Goal: Information Seeking & Learning: Find specific fact

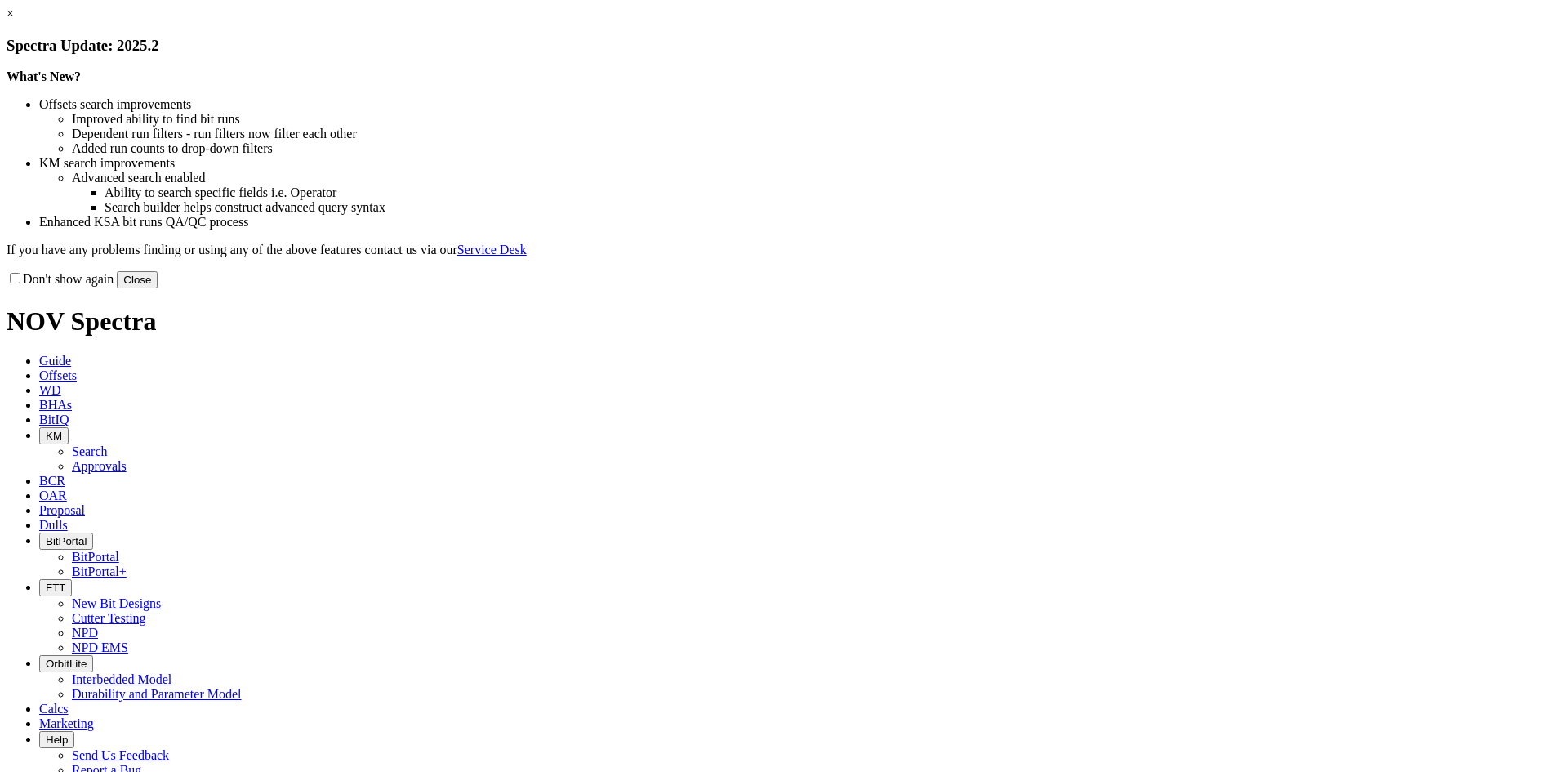
drag, startPoint x: 1127, startPoint y: 440, endPoint x: 1108, endPoint y: 423, distance: 25.5
click at [158, 288] on button "Close" at bounding box center [137, 279] width 41 height 17
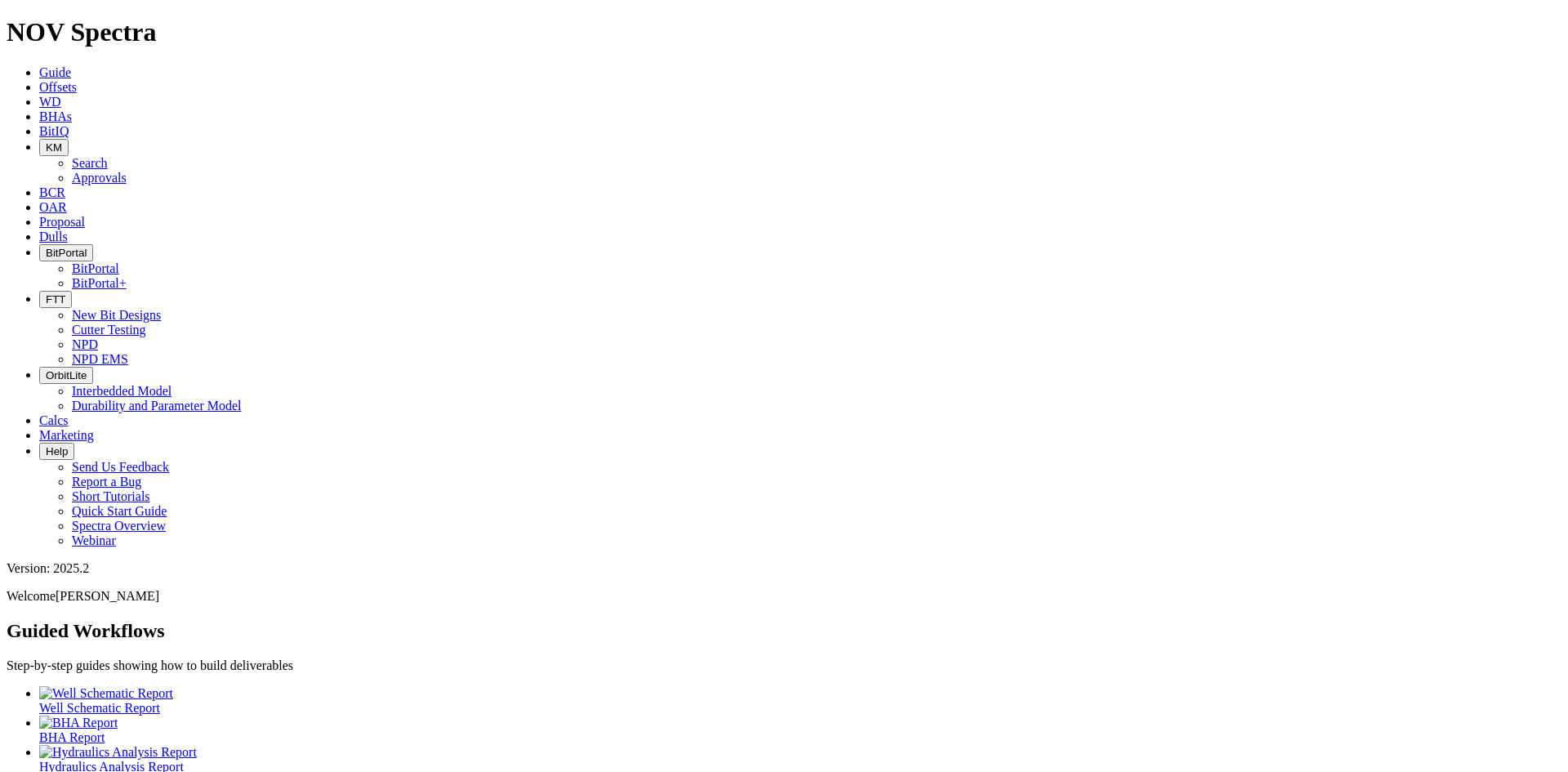
click at [65, 293] on span "FTT" at bounding box center [56, 299] width 20 height 13
click at [98, 338] on link "NPD" at bounding box center [84, 345] width 26 height 14
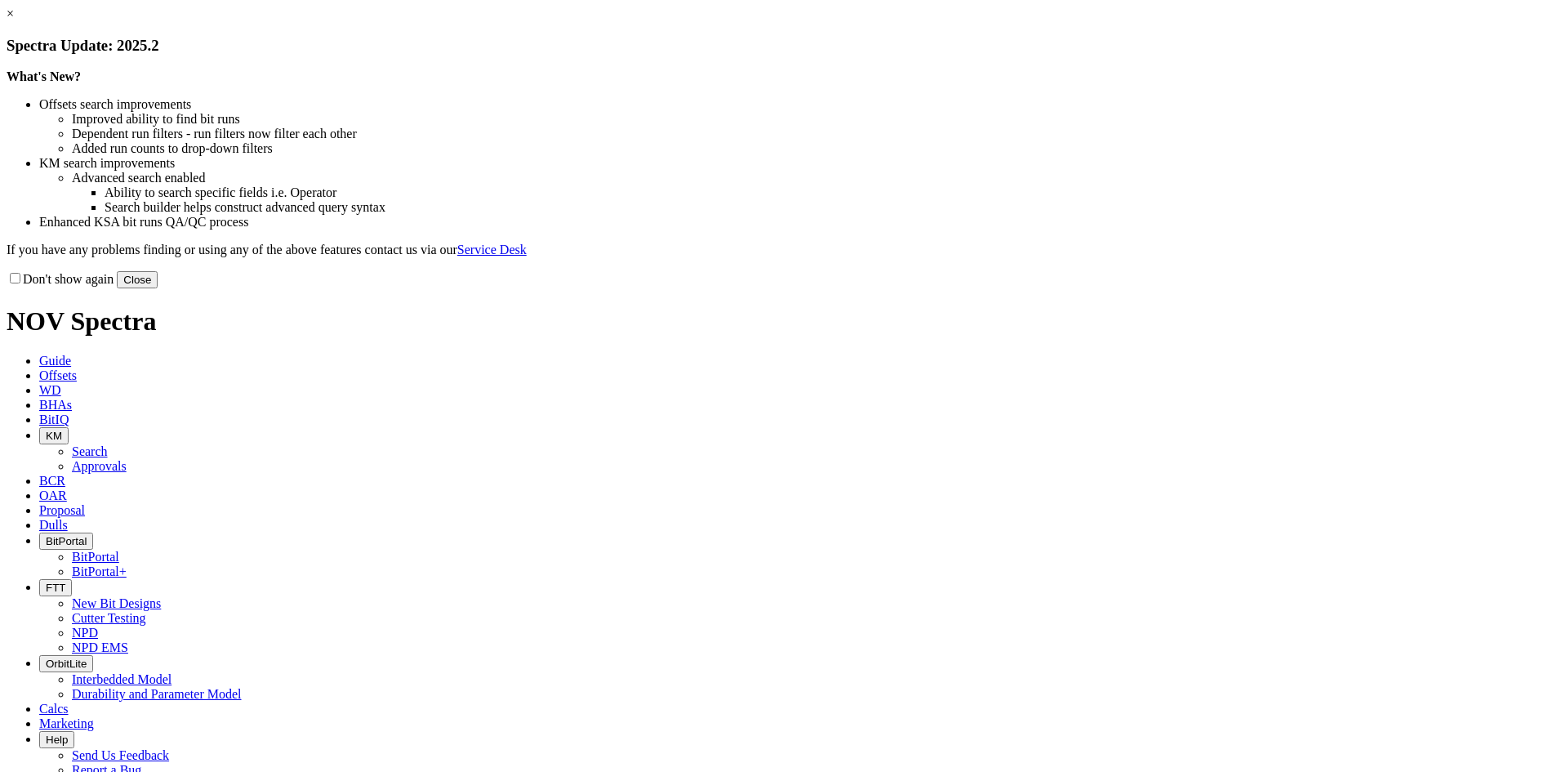
click at [158, 288] on button "Close" at bounding box center [137, 279] width 41 height 17
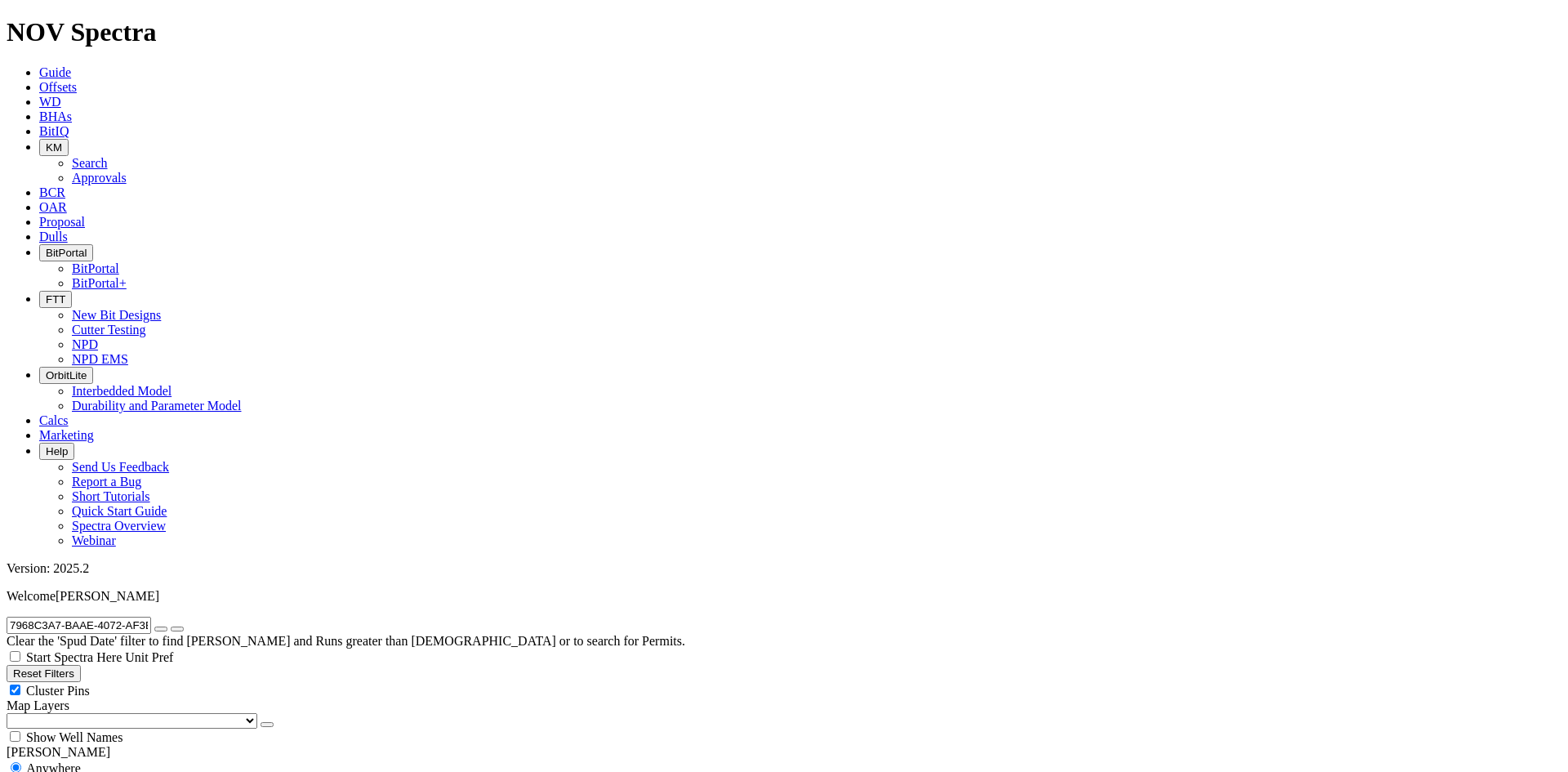
radio input "false"
radio input "true"
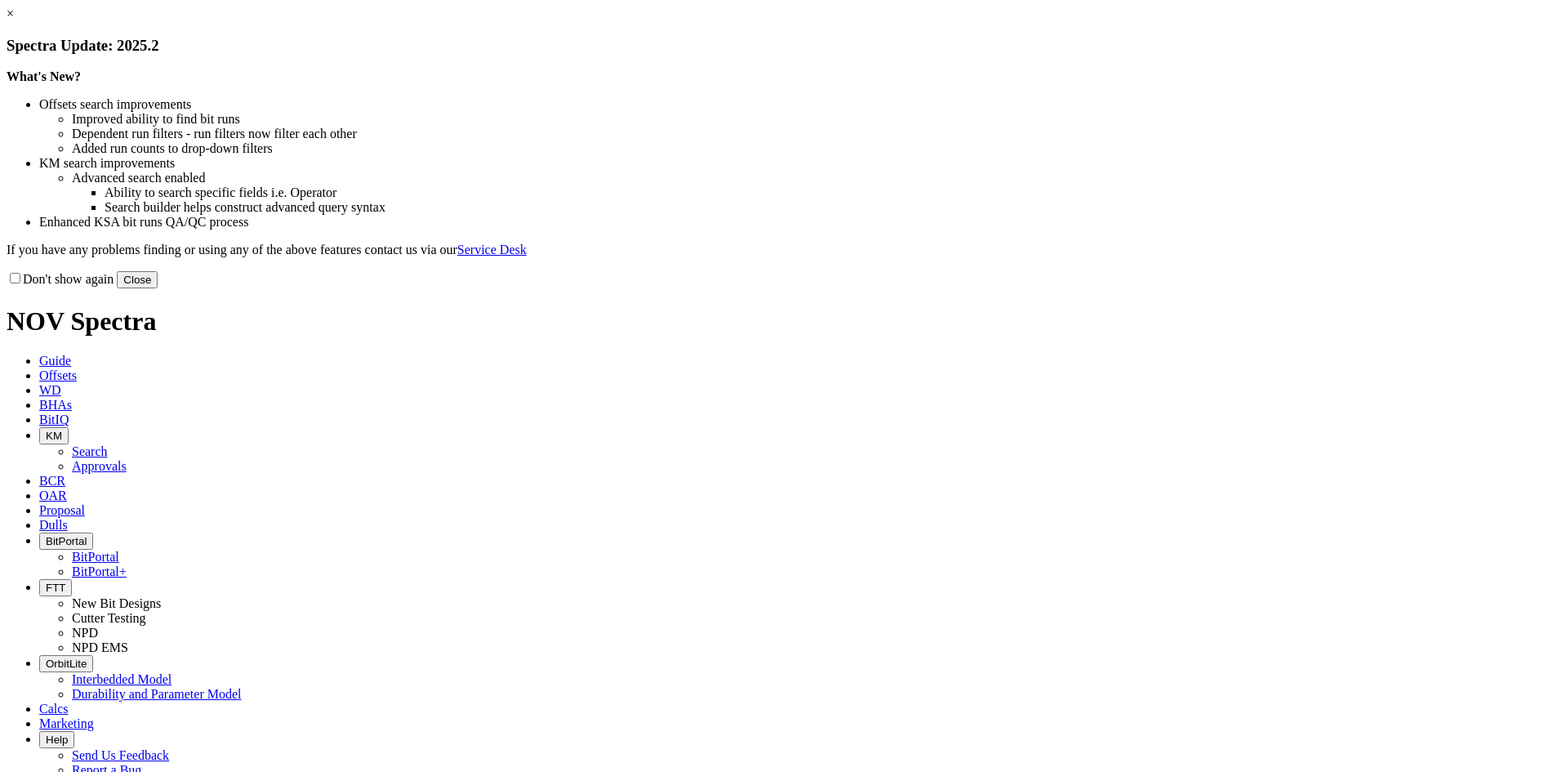
drag, startPoint x: 1109, startPoint y: 447, endPoint x: 709, endPoint y: 272, distance: 436.6
click at [158, 288] on button "Close" at bounding box center [137, 279] width 41 height 17
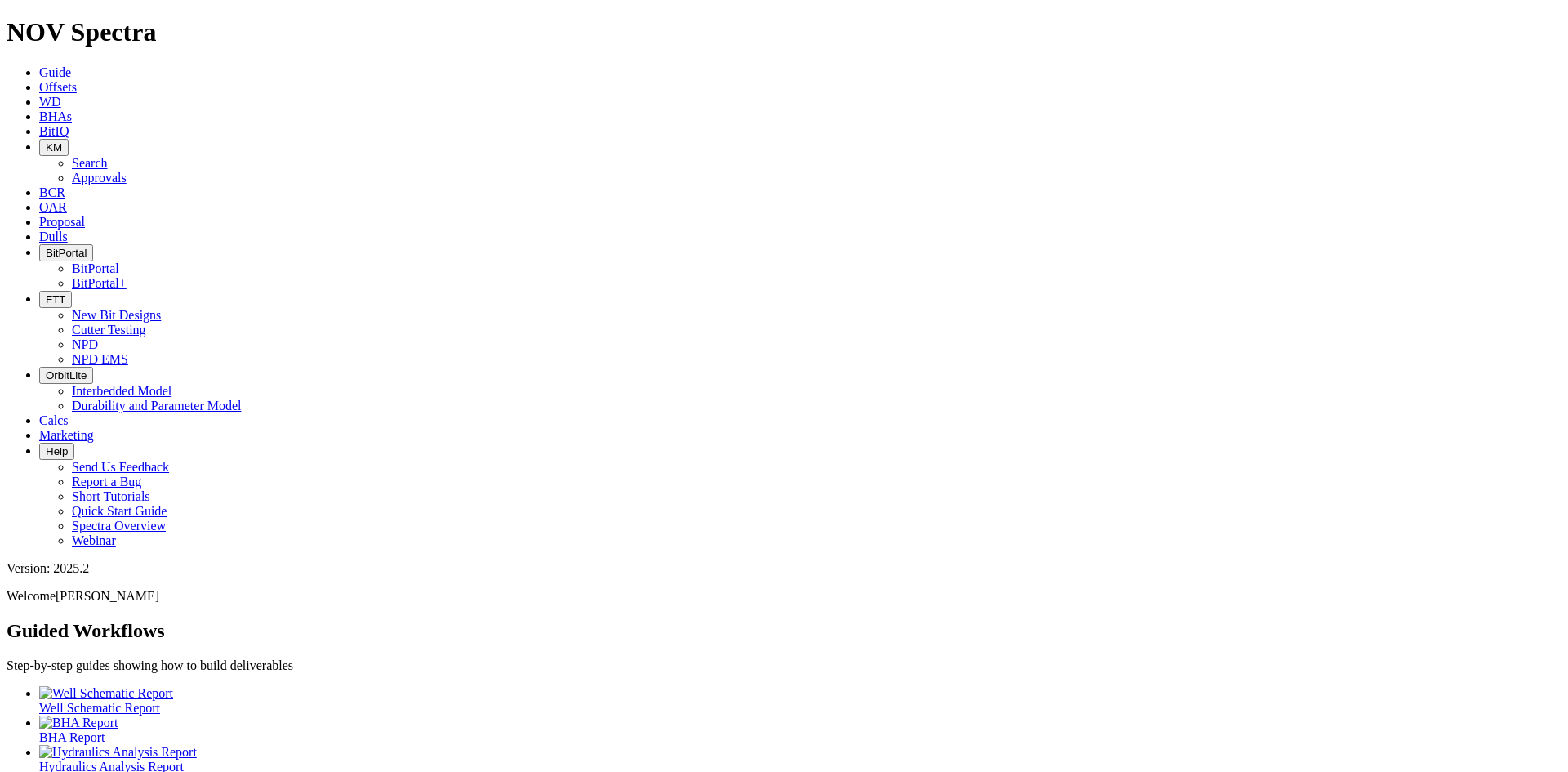
click at [77, 80] on span "Offsets" at bounding box center [58, 87] width 38 height 14
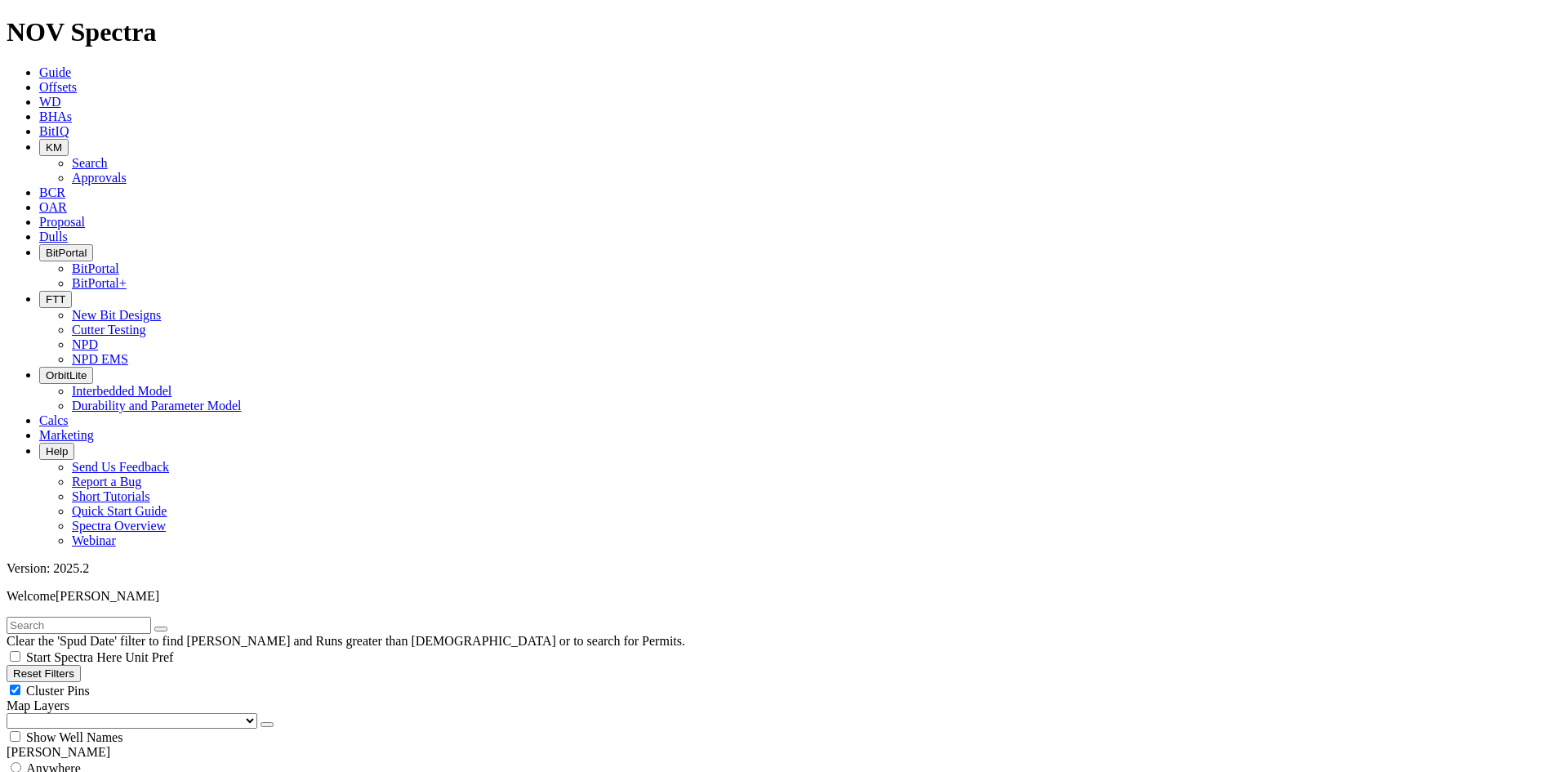
drag, startPoint x: 93, startPoint y: 266, endPoint x: 115, endPoint y: 124, distance: 143.7
click at [93, 759] on div "Anywhere" at bounding box center [784, 768] width 1555 height 16
radio input "true"
radio input "false"
click at [113, 617] on input "text" at bounding box center [78, 625] width 144 height 17
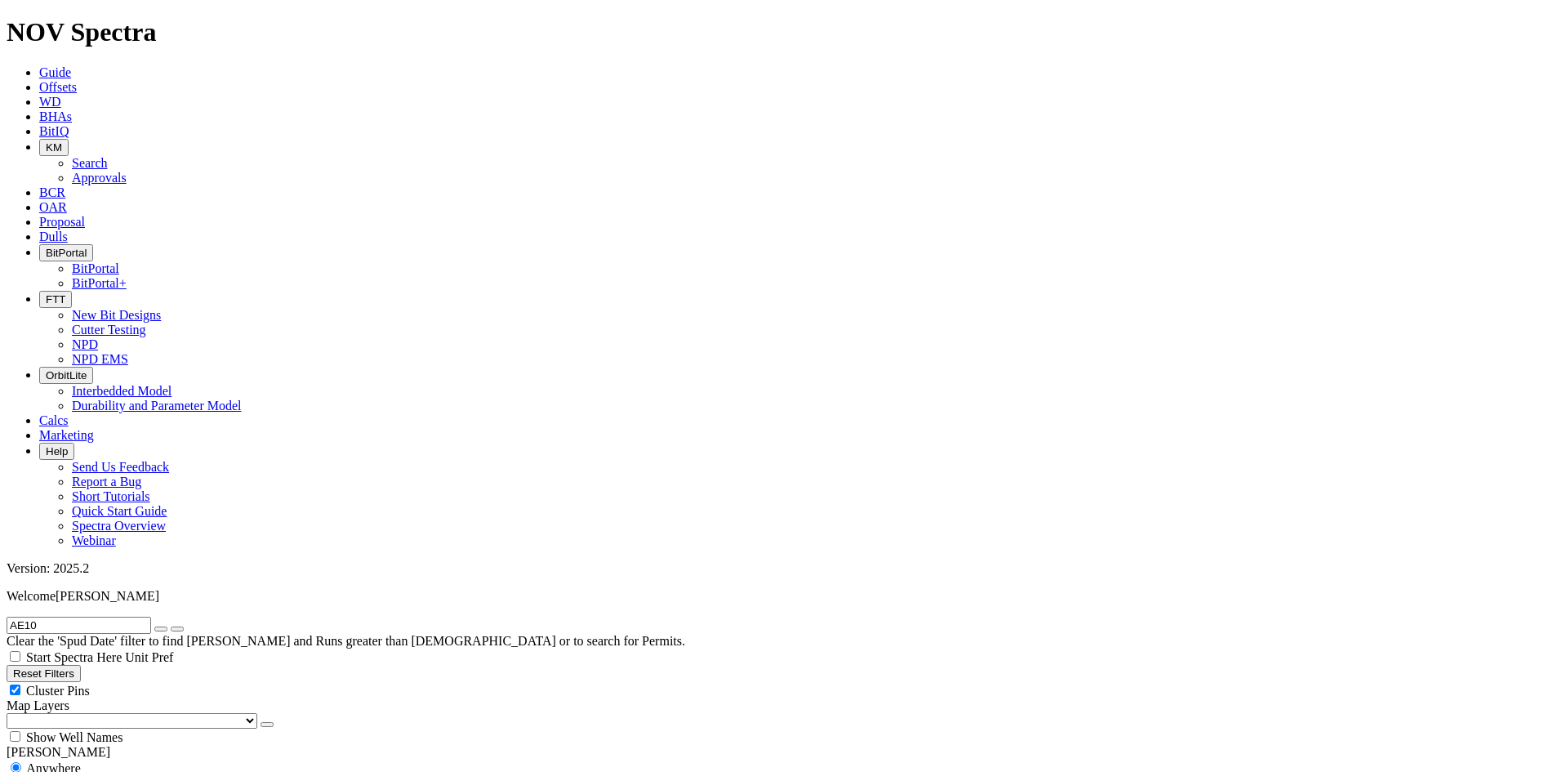
scroll to position [163, 0]
type input "AE10"
checkbox input "false"
checkbox input "true"
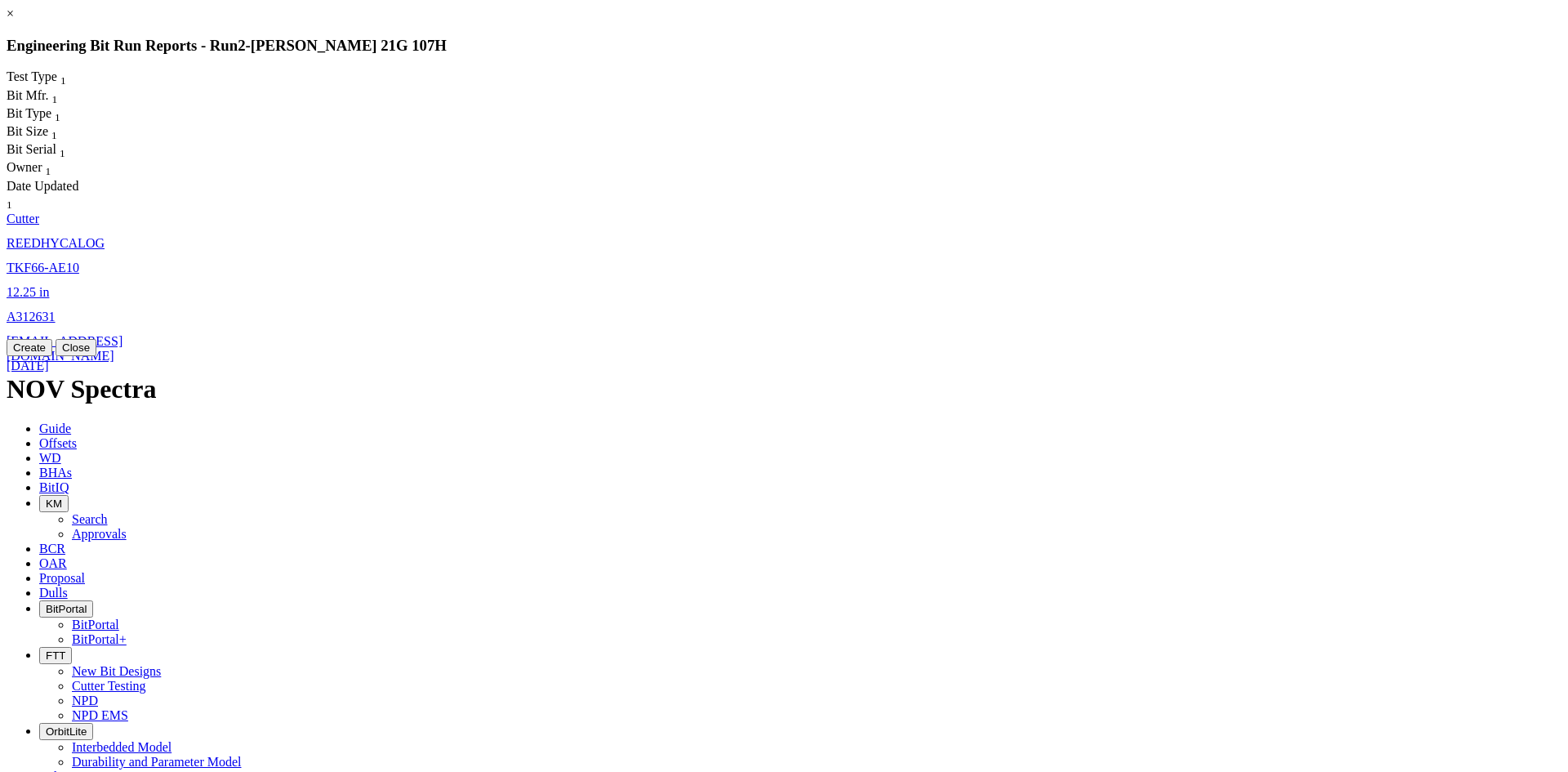
click at [79, 261] on link "TKF66-AE10" at bounding box center [42, 268] width 73 height 14
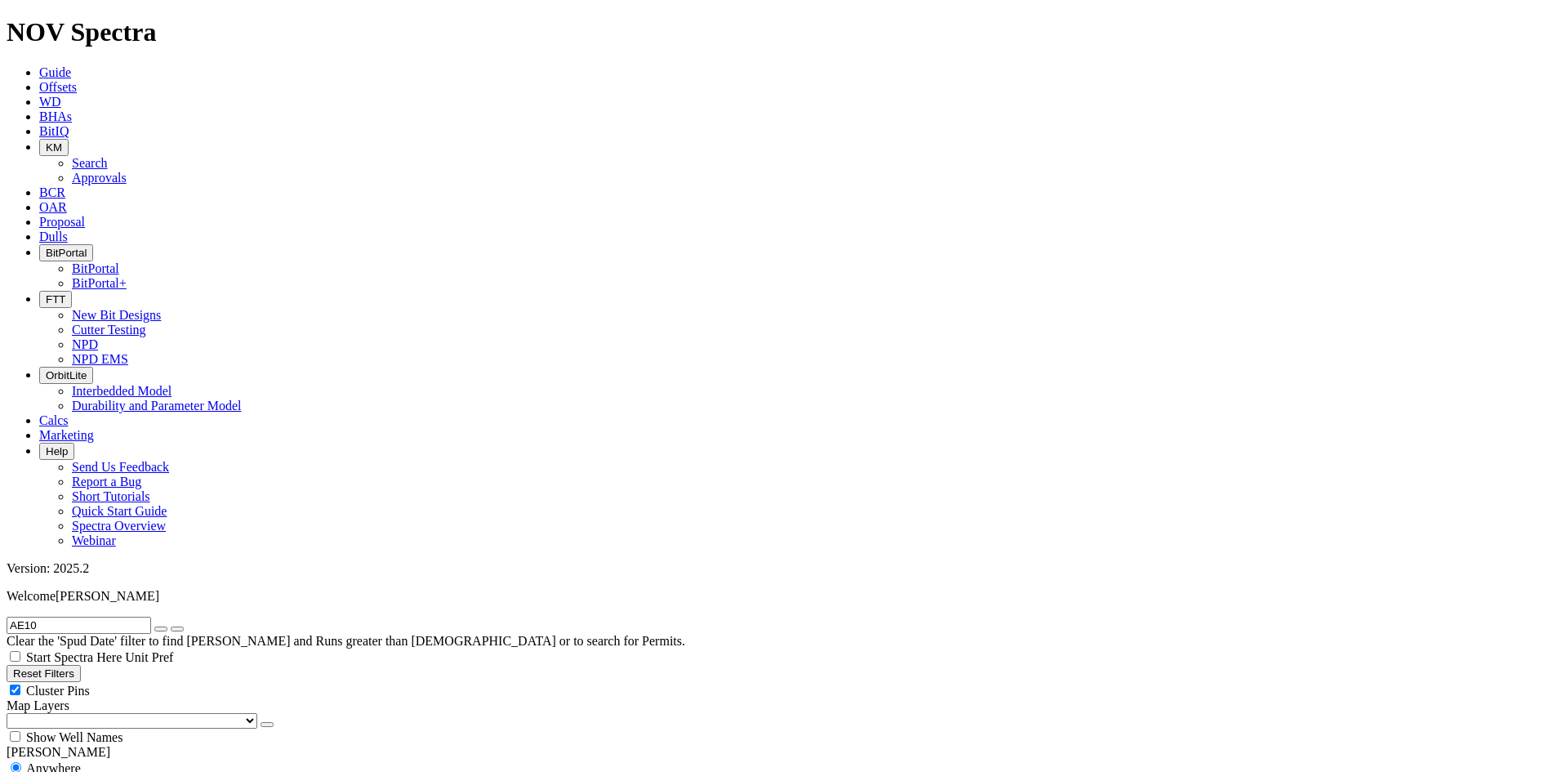
select select "Cutter"
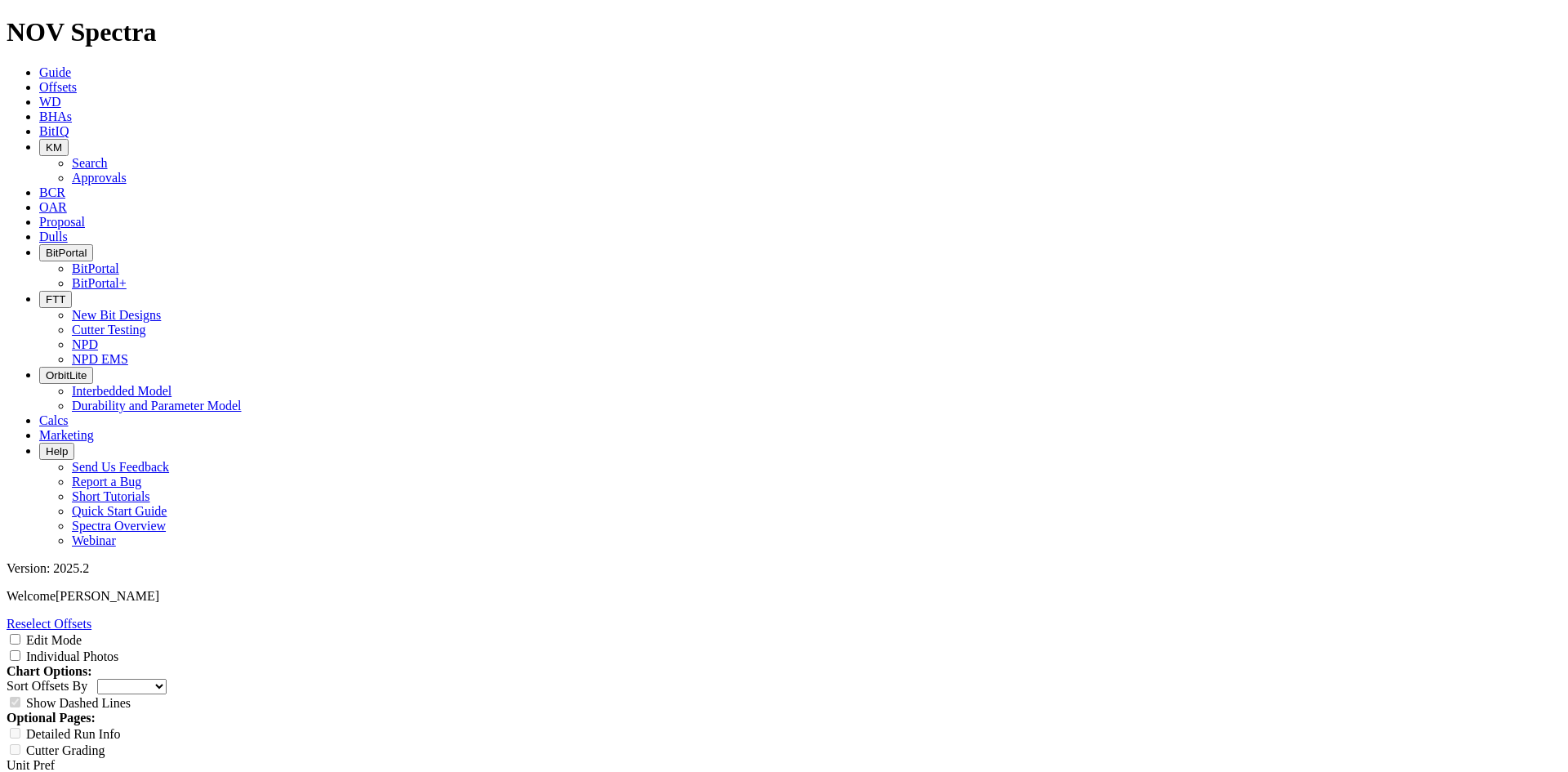
scroll to position [2086, 0]
click at [21, 650] on input "Individual Photos" at bounding box center [15, 656] width 11 height 11
checkbox input "true"
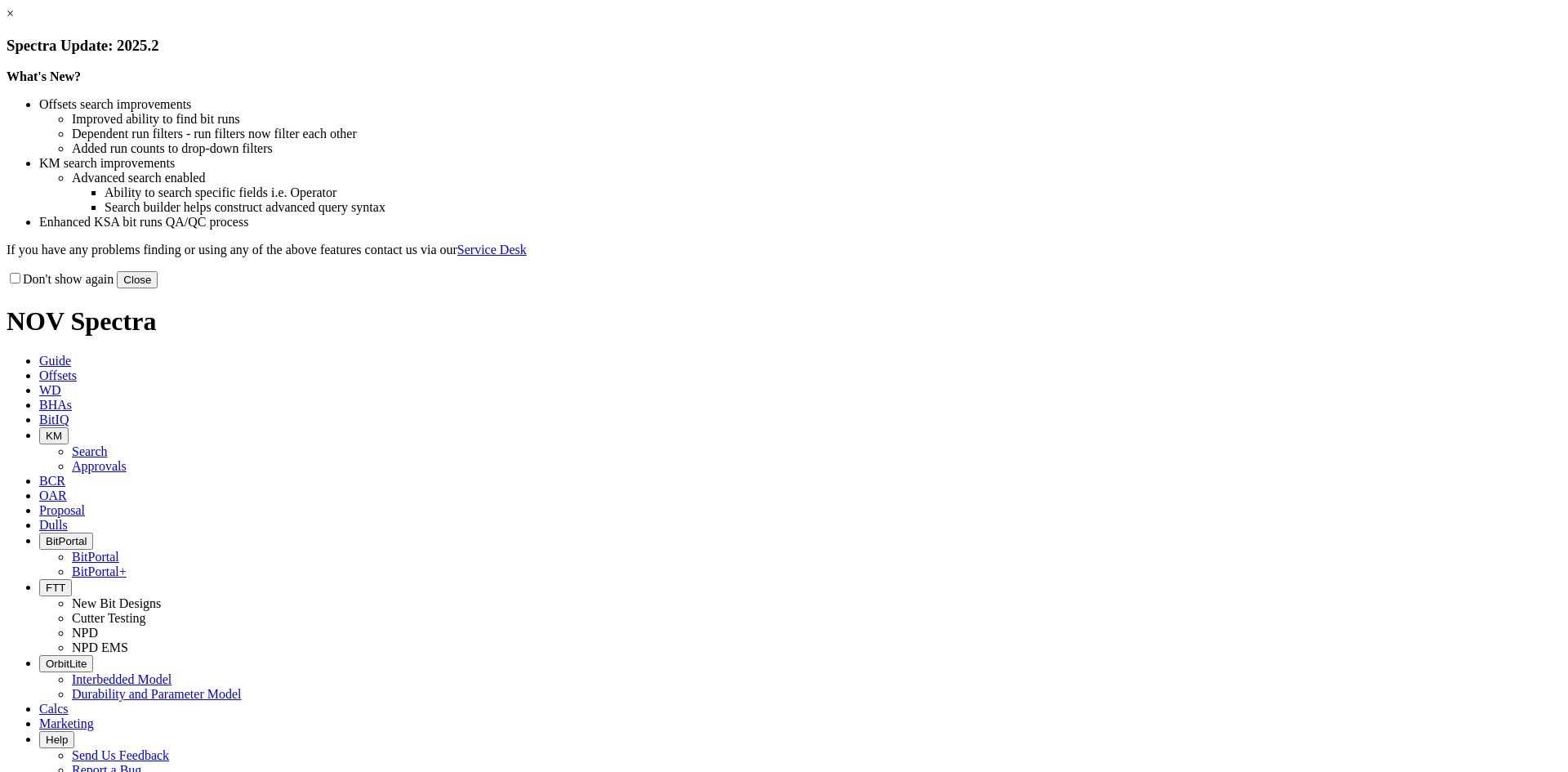
drag, startPoint x: 1126, startPoint y: 442, endPoint x: 992, endPoint y: 369, distance: 152.6
click at [158, 288] on button "Close" at bounding box center [137, 279] width 41 height 17
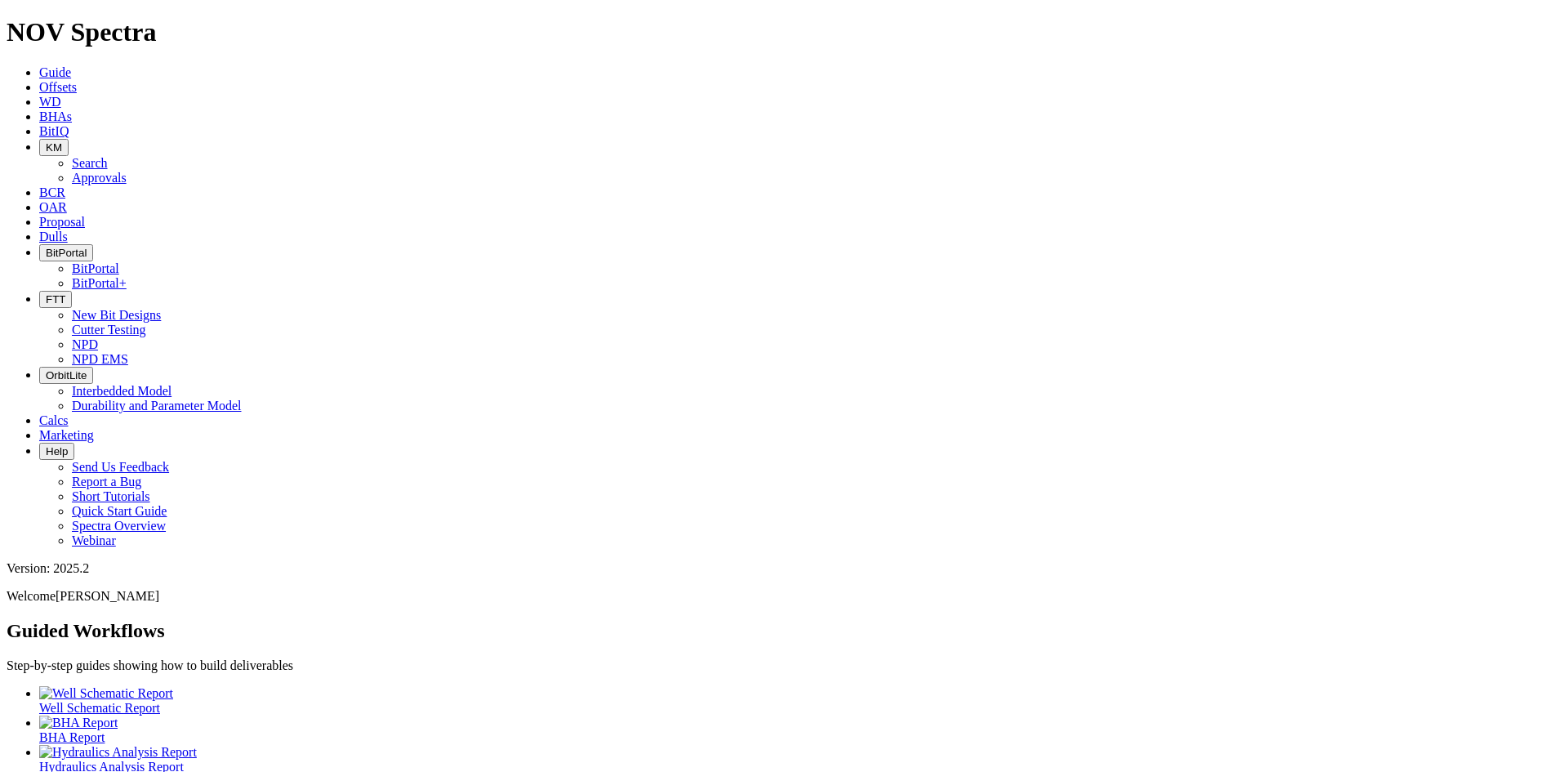
click at [77, 80] on span "Offsets" at bounding box center [58, 87] width 38 height 14
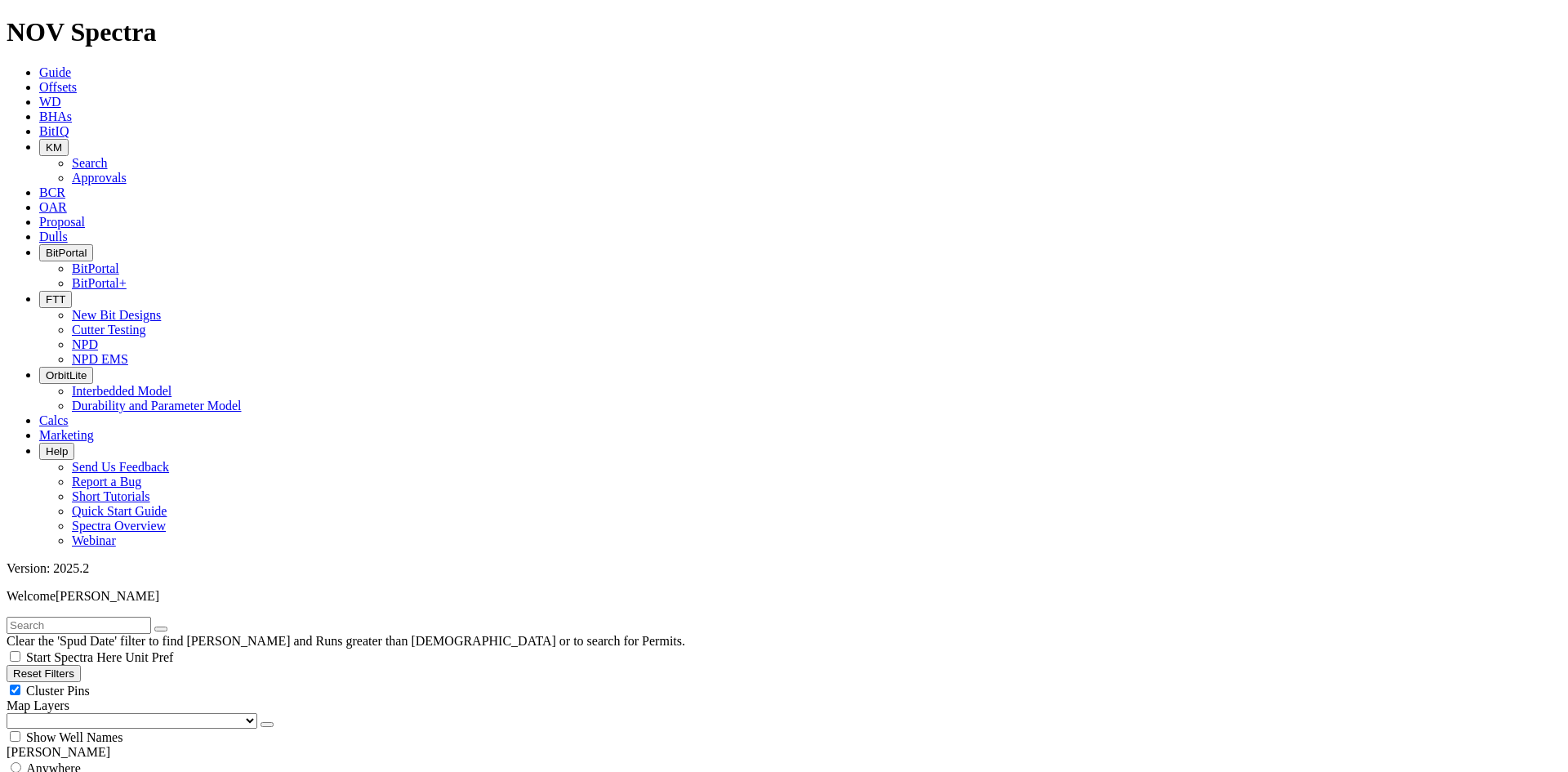
click at [78, 761] on span "Anywhere" at bounding box center [53, 768] width 55 height 14
radio input "true"
radio input "false"
click at [83, 617] on input "text" at bounding box center [78, 625] width 144 height 17
type input "E1504"
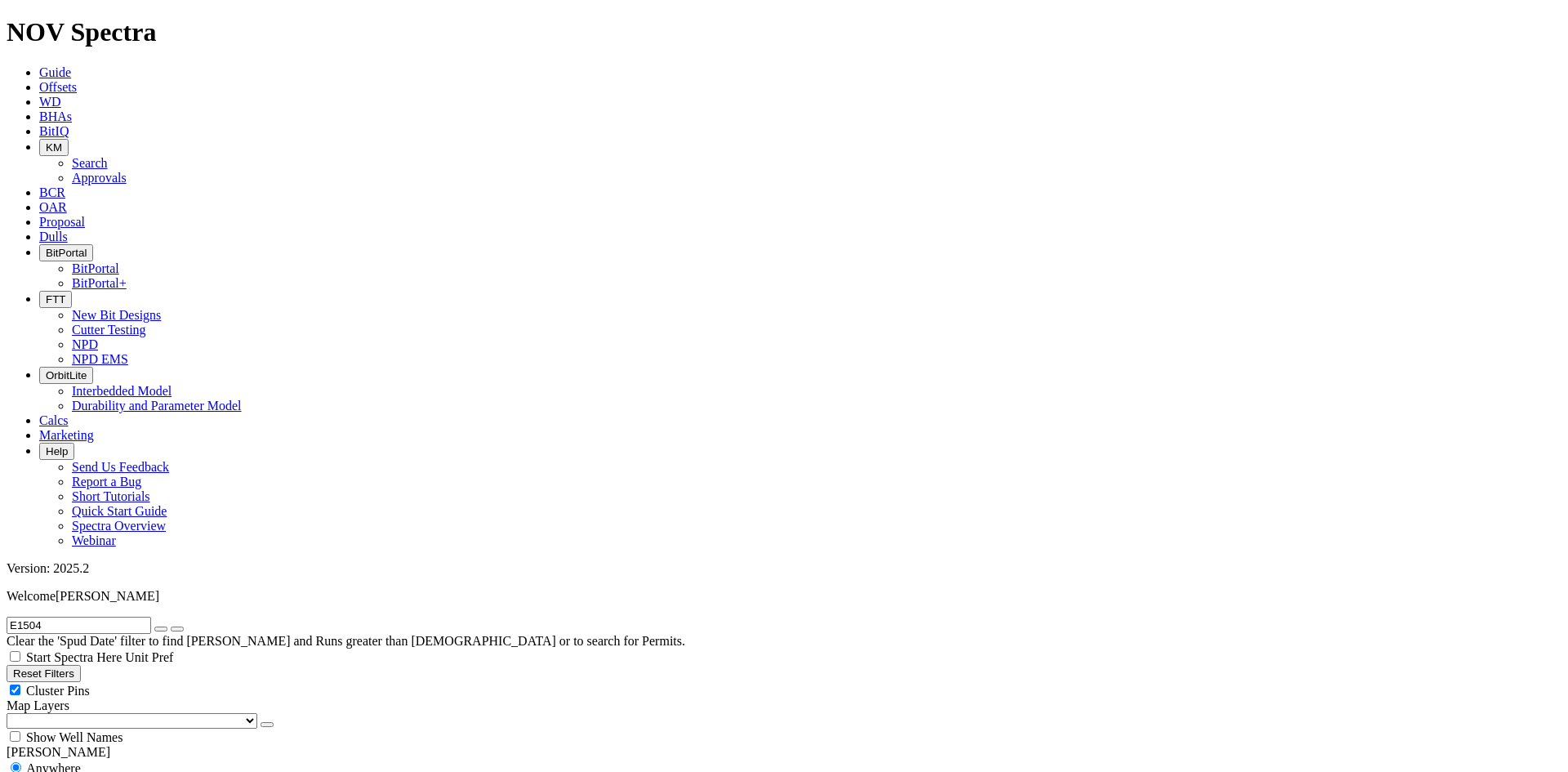
click at [171, 626] on button "submit" at bounding box center [177, 628] width 13 height 4
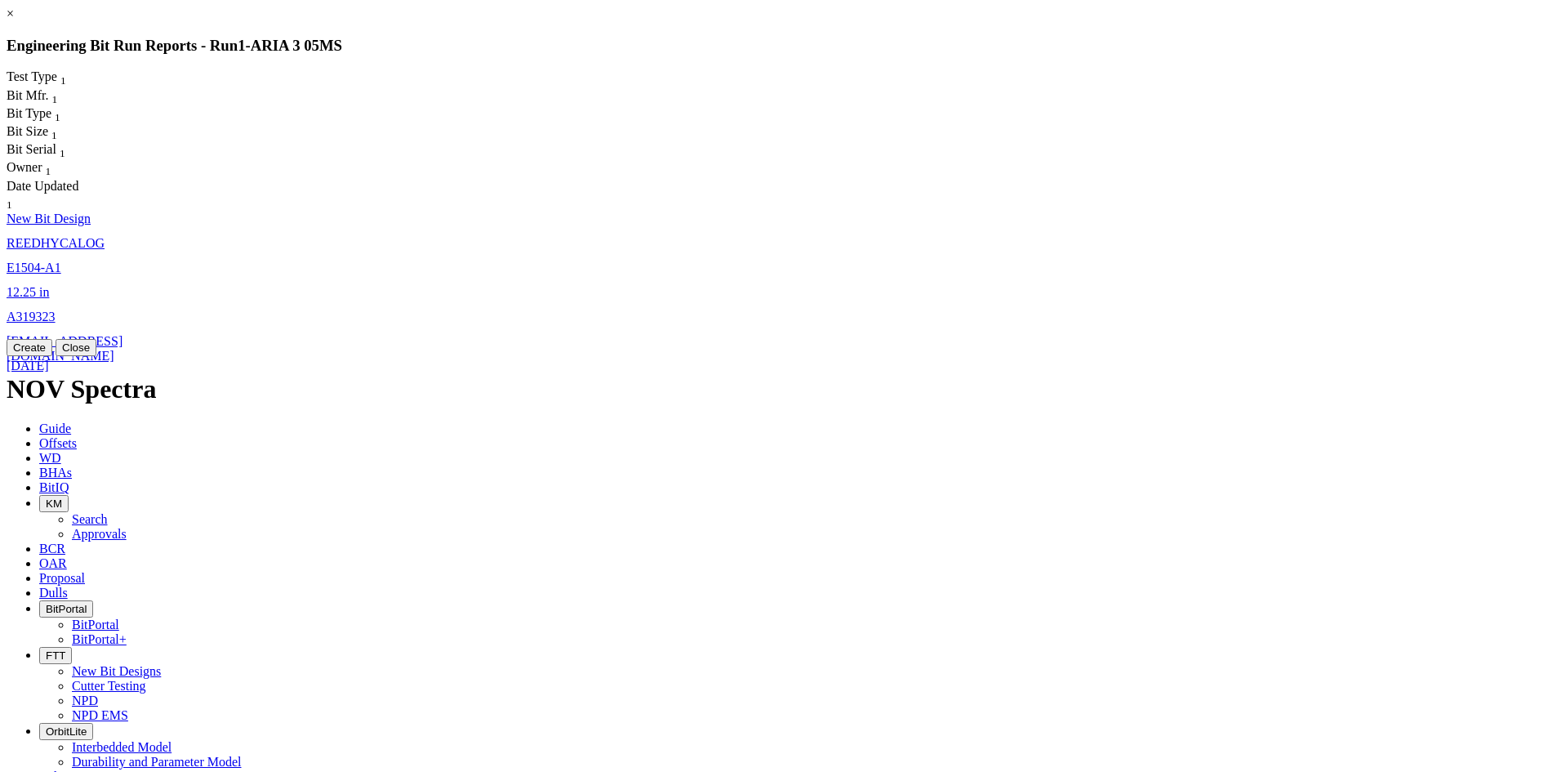
click at [36, 285] on span "12.25" at bounding box center [21, 292] width 30 height 14
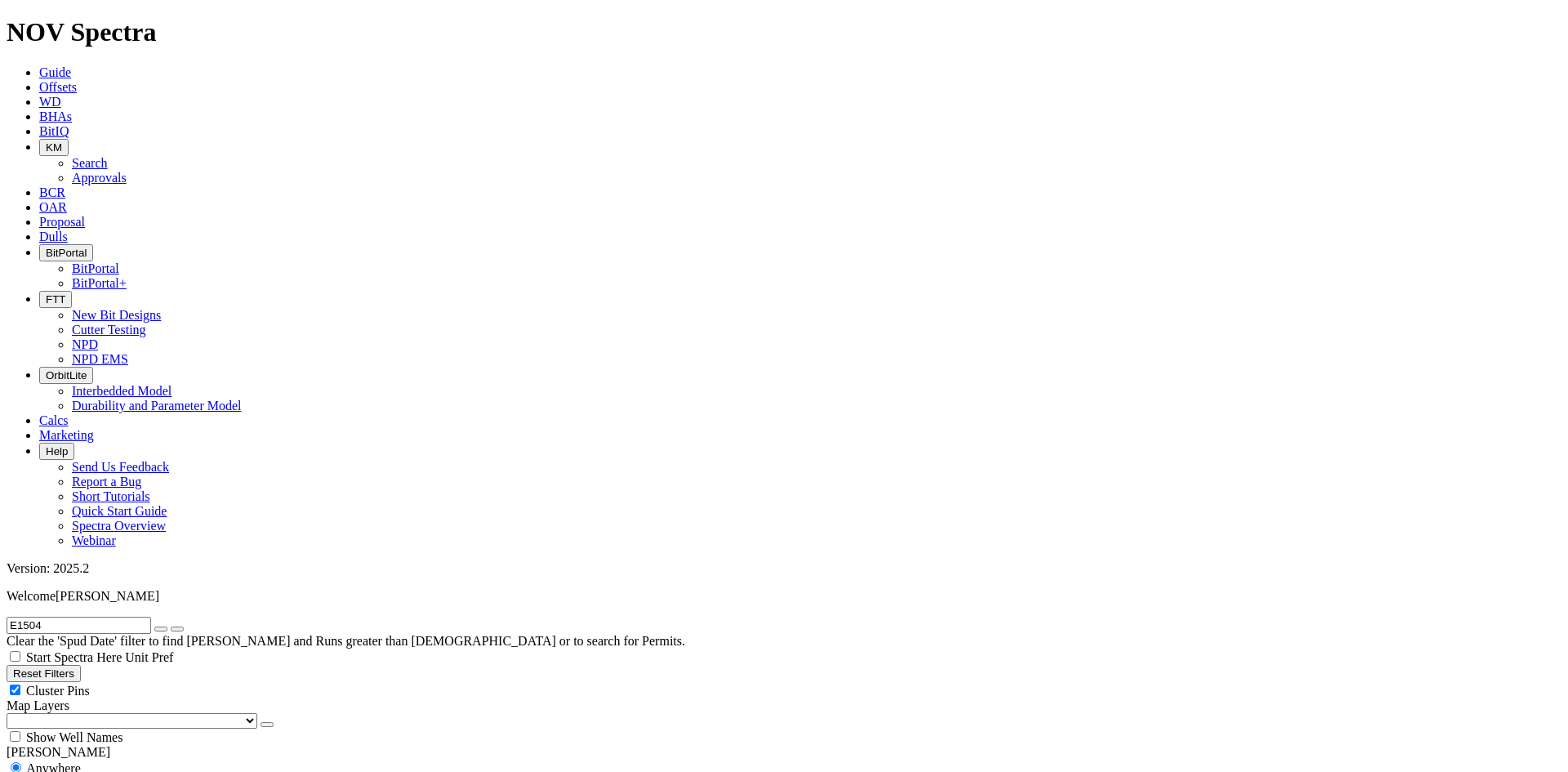
select select "New Bit Design"
